Goal: Transaction & Acquisition: Purchase product/service

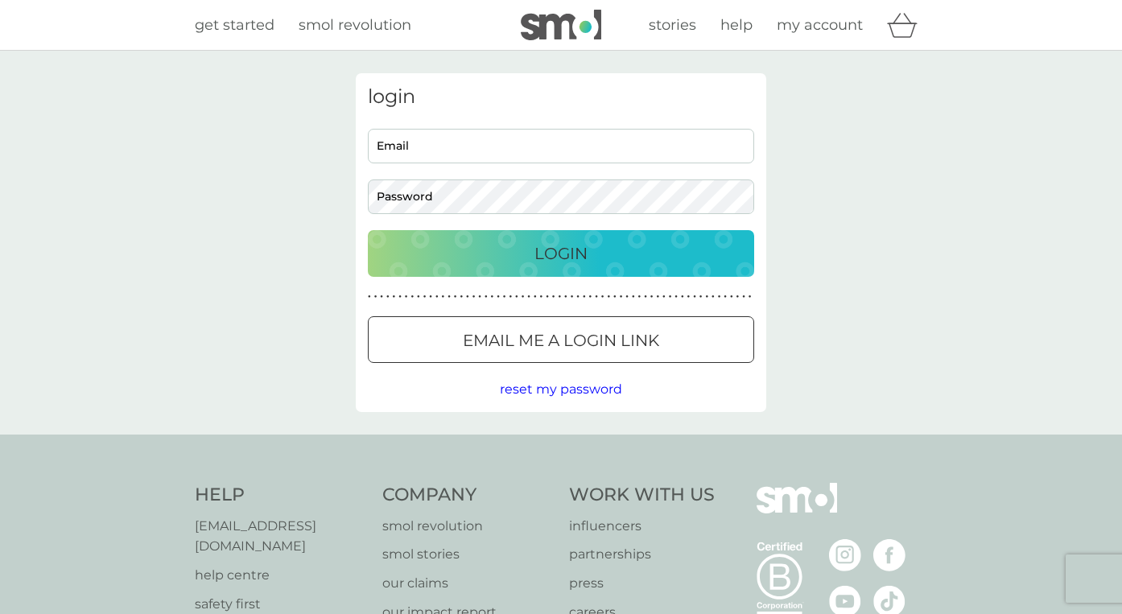
type input "n.m.c@hotmail.co.uk"
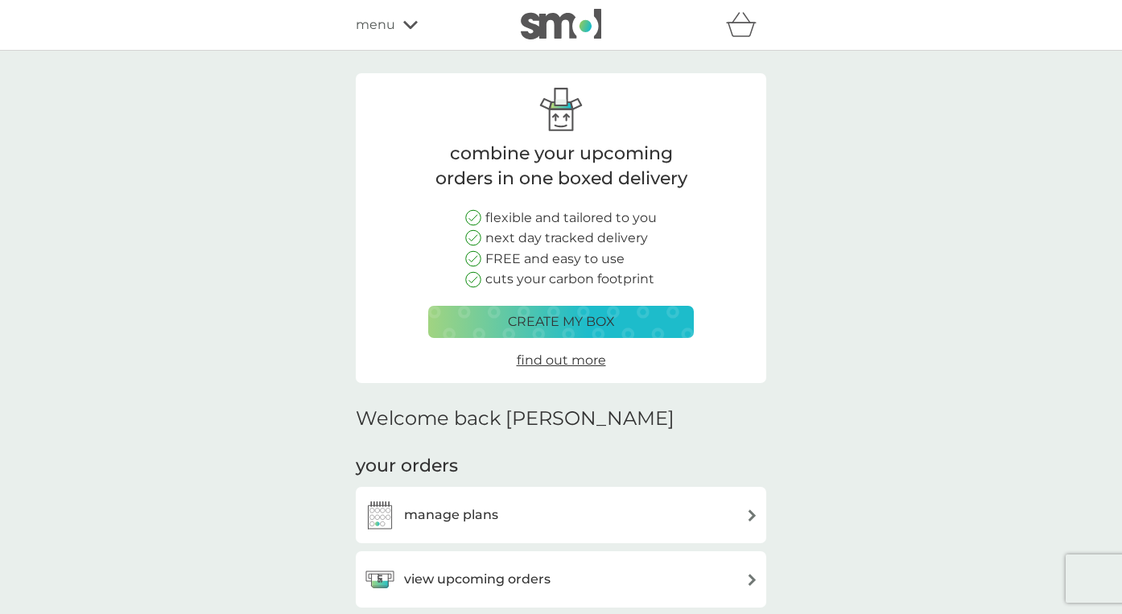
click at [408, 26] on icon at bounding box center [410, 25] width 14 height 8
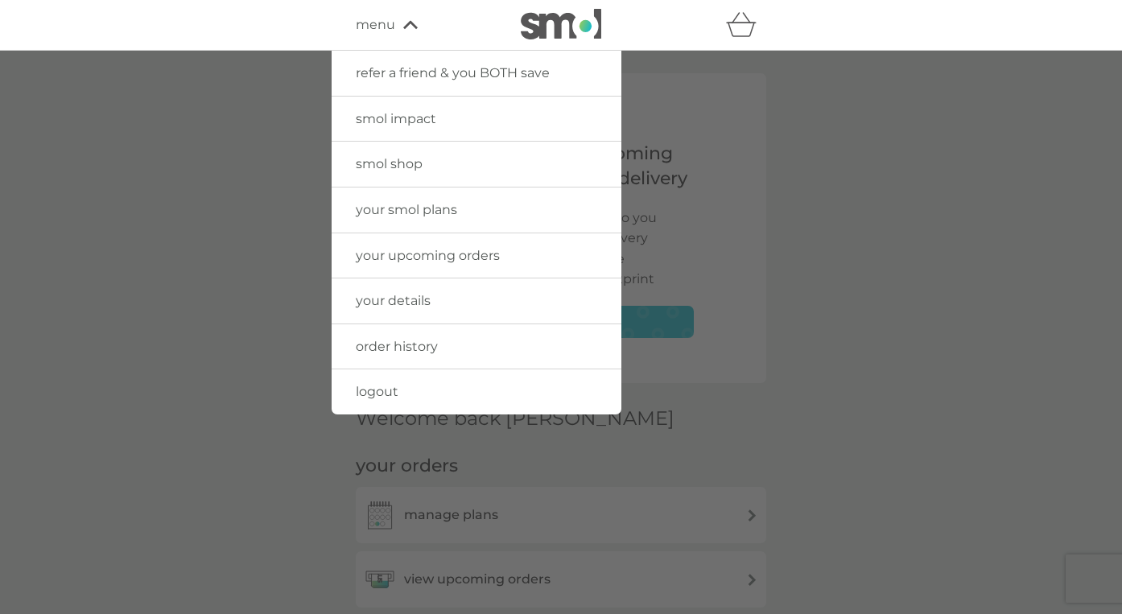
click at [276, 276] on div at bounding box center [561, 358] width 1122 height 614
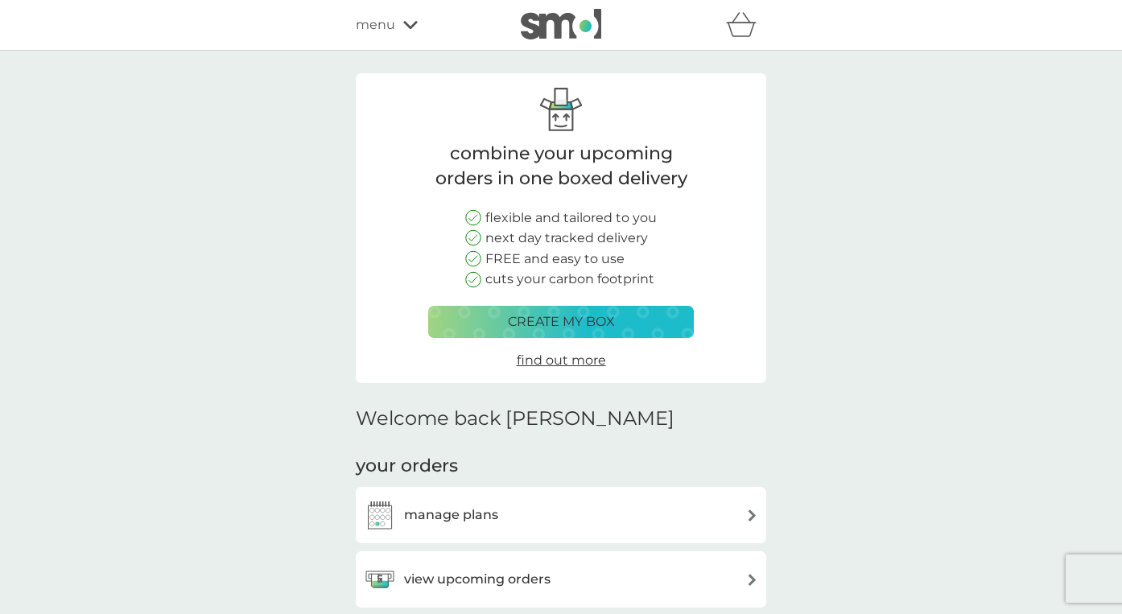
click at [410, 25] on icon at bounding box center [410, 25] width 14 height 10
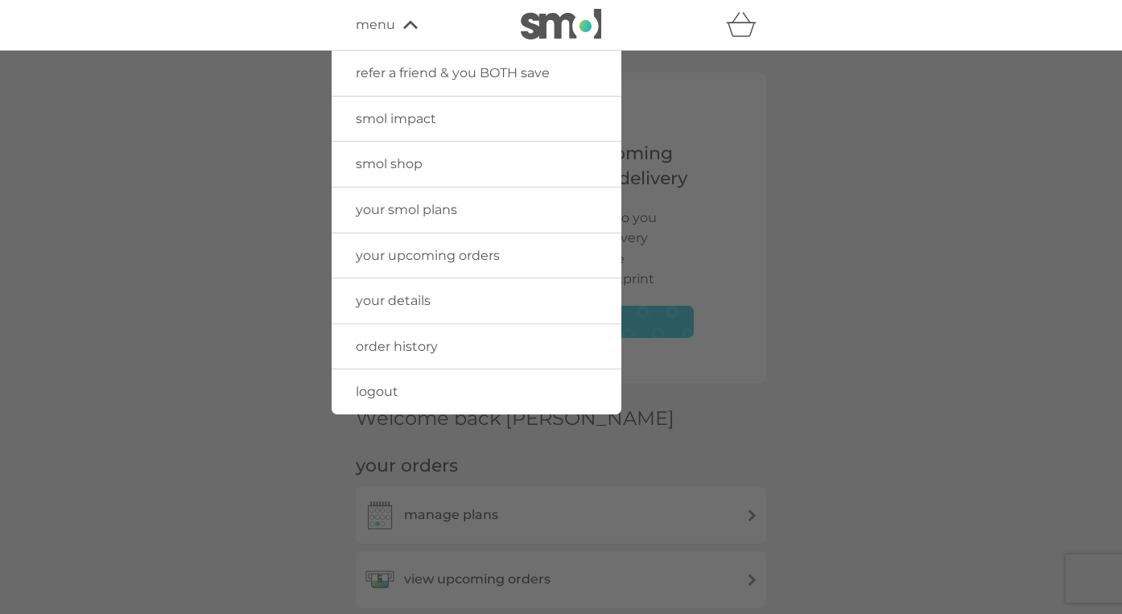
click at [413, 160] on span "smol shop" at bounding box center [389, 163] width 67 height 15
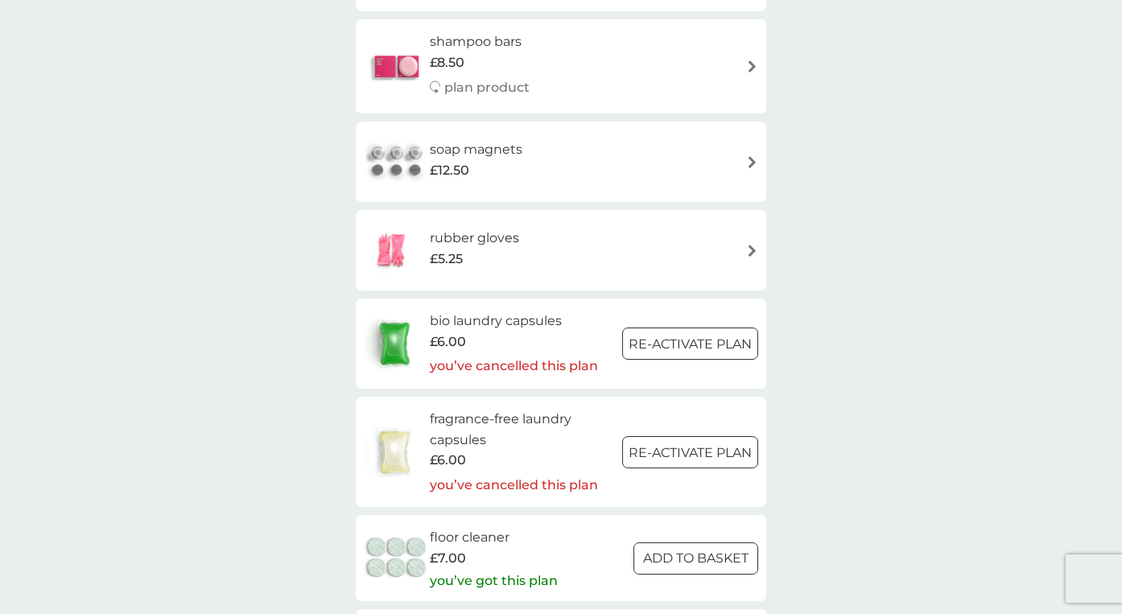
scroll to position [1739, 0]
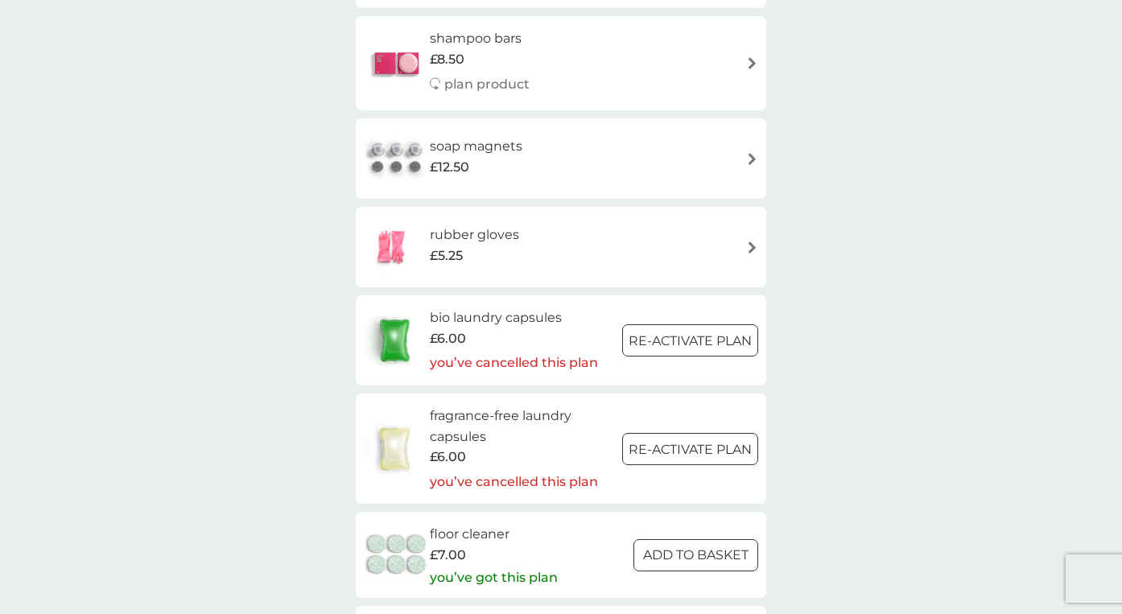
click at [704, 246] on div "rubber gloves £5.25" at bounding box center [561, 247] width 394 height 56
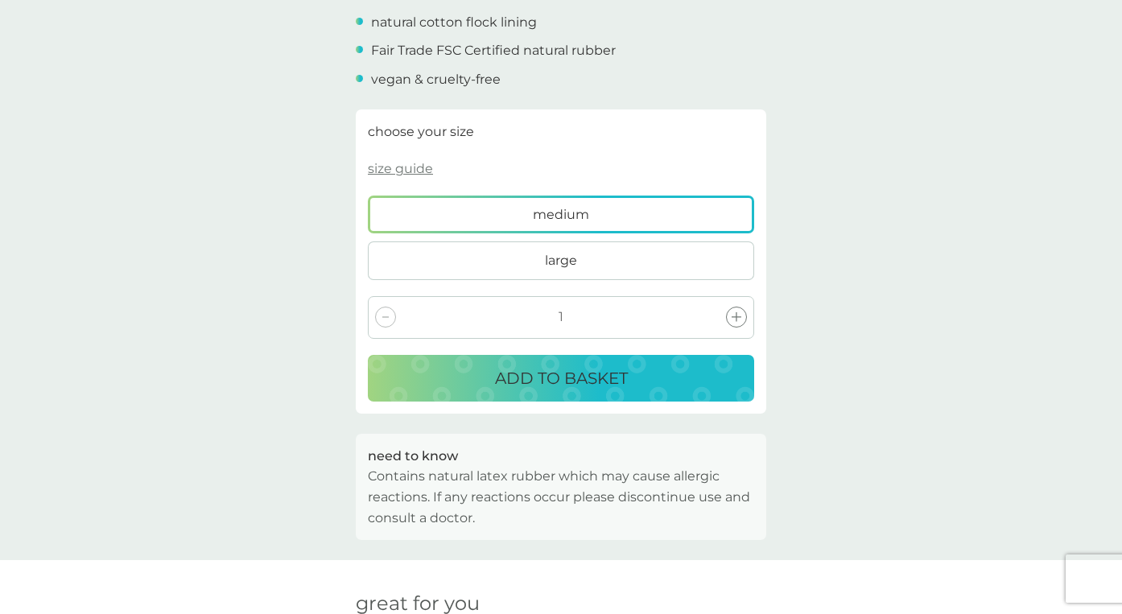
scroll to position [602, 0]
click at [570, 216] on span "medium" at bounding box center [561, 214] width 56 height 21
click at [368, 195] on input "medium" at bounding box center [368, 195] width 0 height 0
click at [582, 387] on p "ADD TO BASKET" at bounding box center [561, 378] width 133 height 26
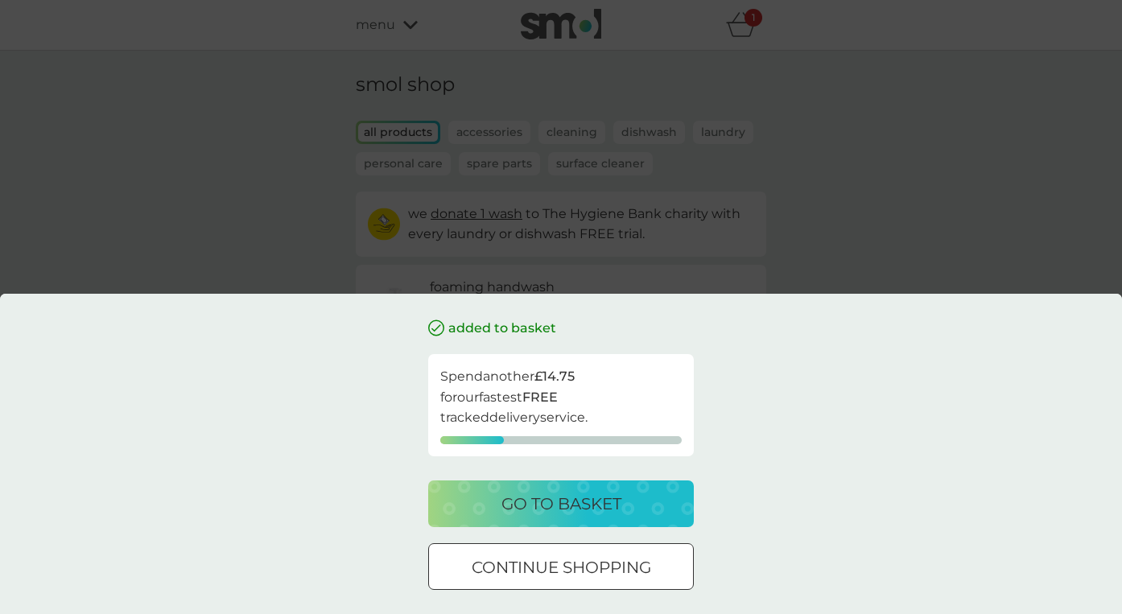
click at [585, 508] on p "go to basket" at bounding box center [562, 504] width 120 height 26
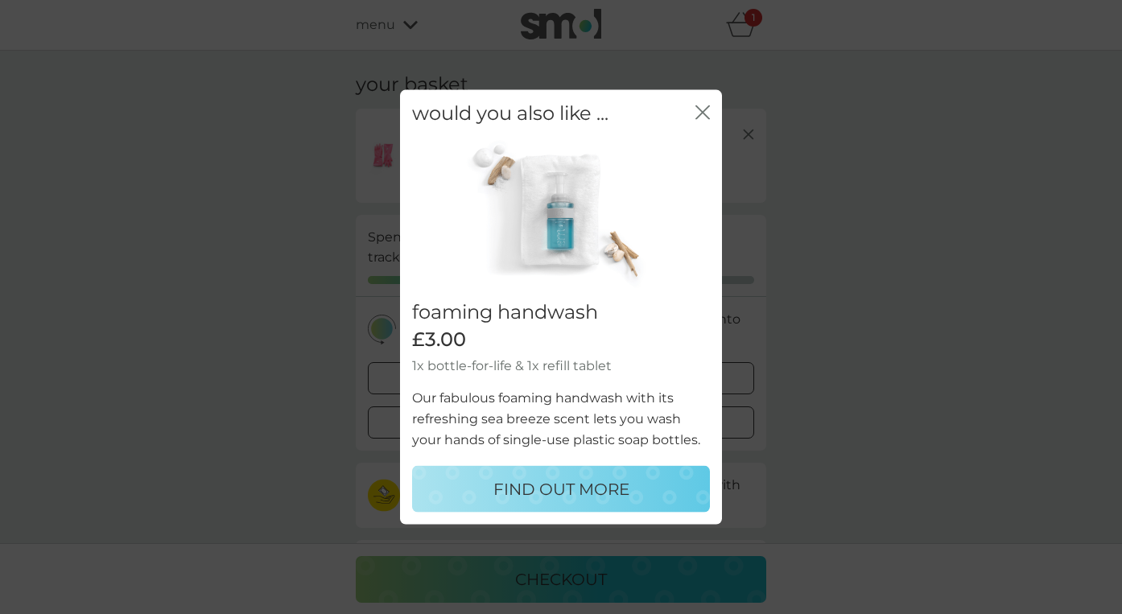
click at [704, 115] on icon "close" at bounding box center [703, 112] width 14 height 14
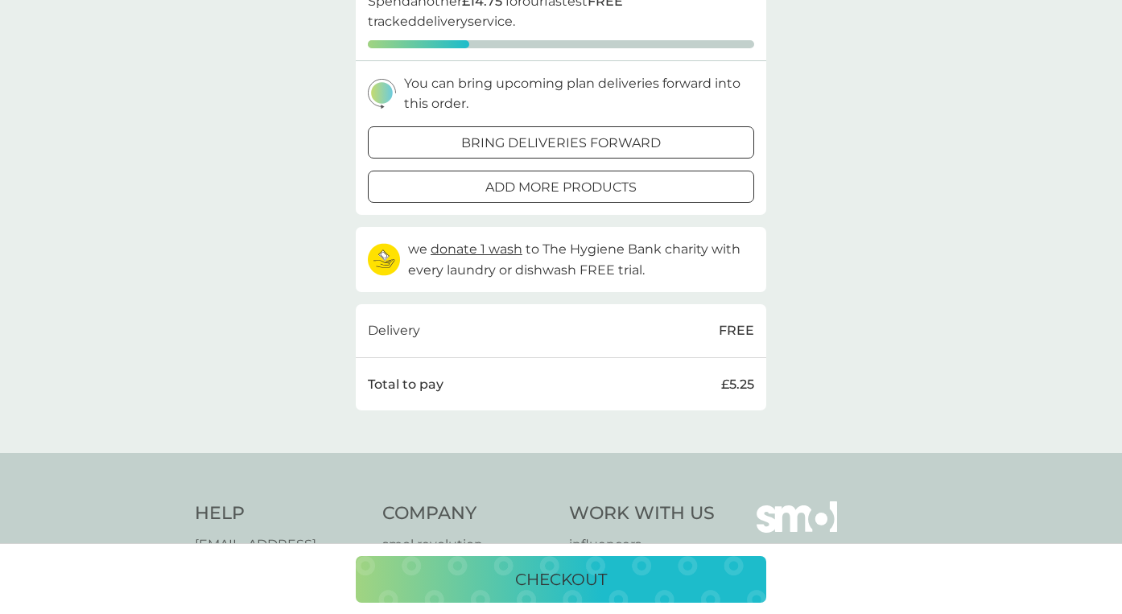
scroll to position [237, 0]
click at [570, 575] on p "checkout" at bounding box center [561, 580] width 92 height 26
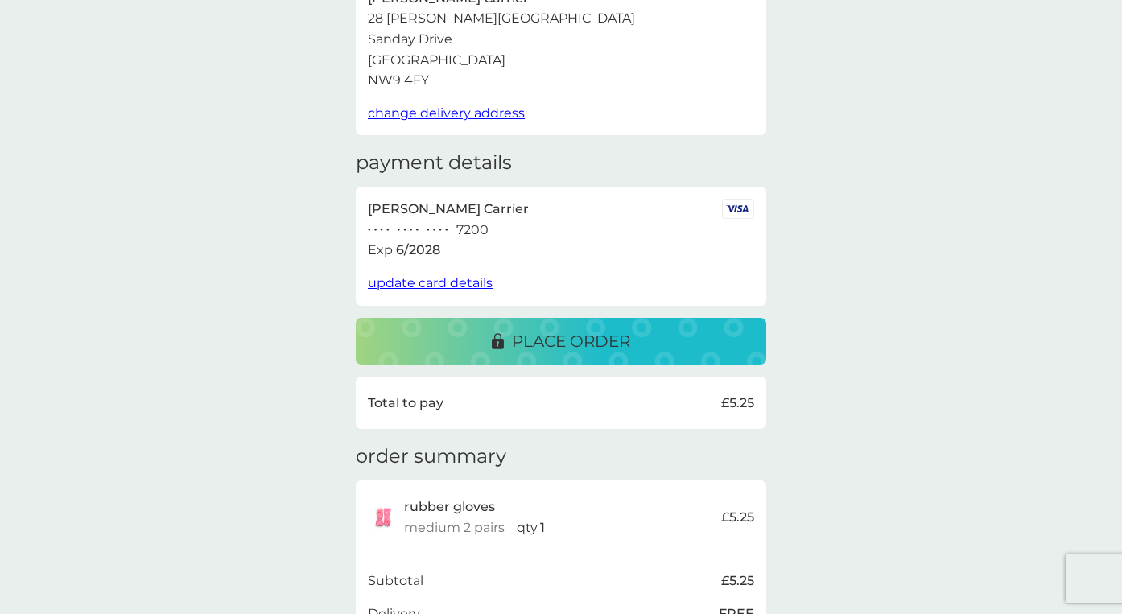
scroll to position [150, 0]
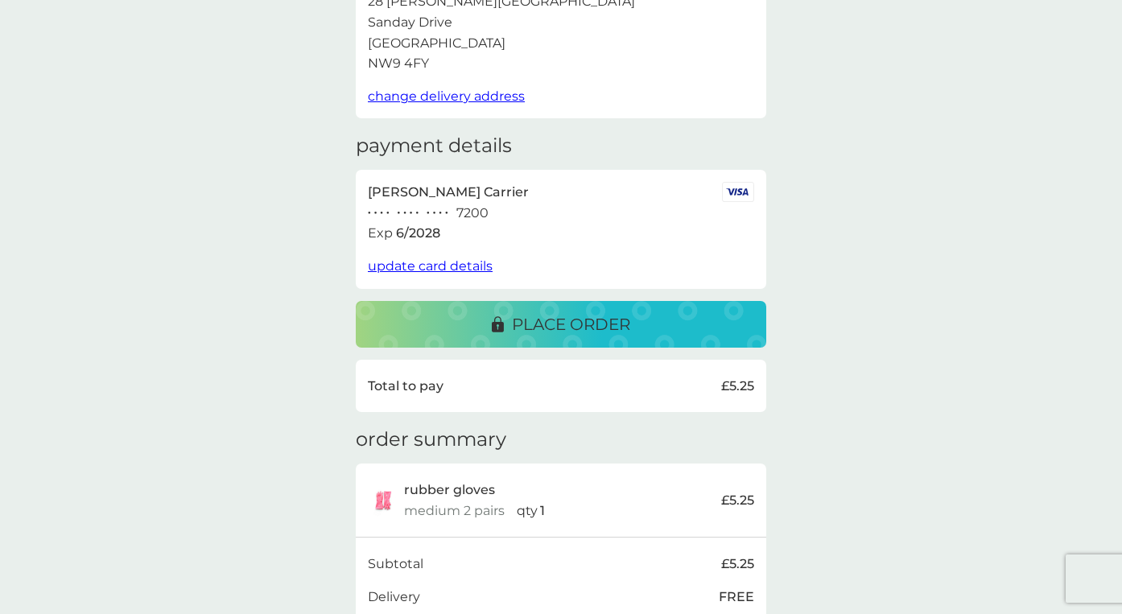
click at [597, 331] on p "place order" at bounding box center [571, 325] width 118 height 26
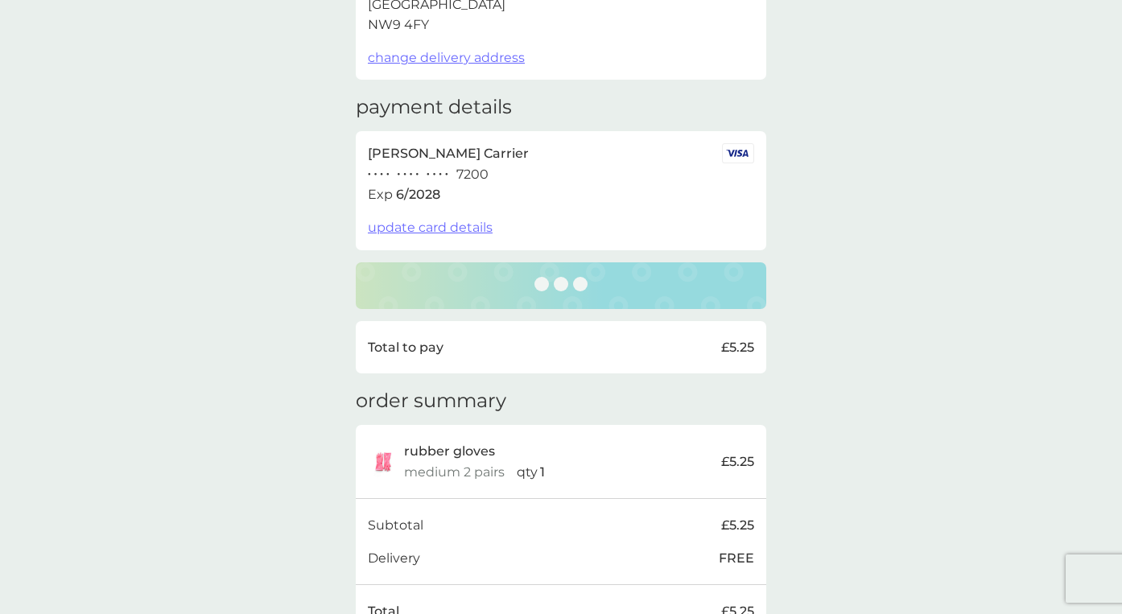
scroll to position [0, 0]
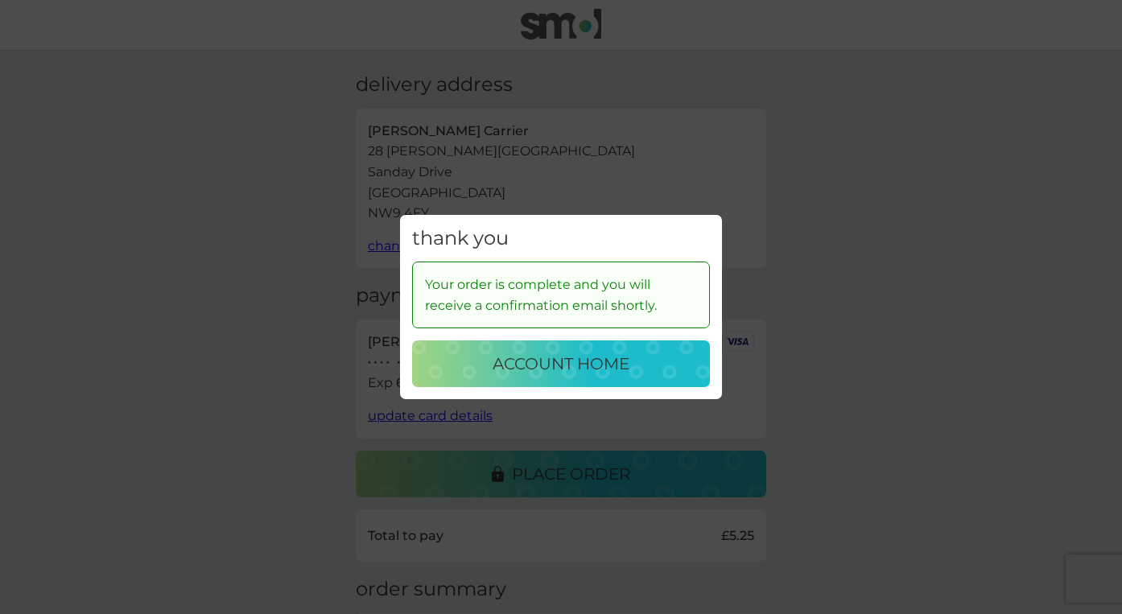
click at [554, 361] on p "account home" at bounding box center [561, 364] width 137 height 26
